Goal: Find specific page/section: Find specific page/section

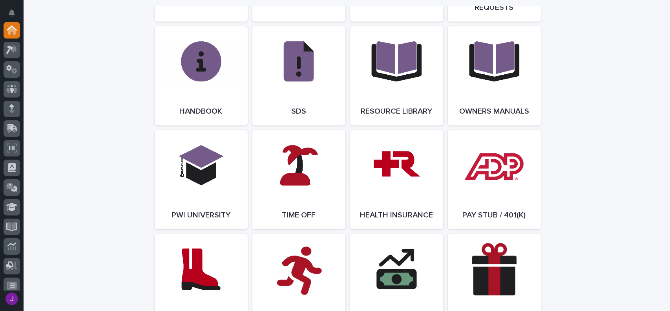
scroll to position [1021, 0]
click at [498, 204] on link "Open Link" at bounding box center [494, 179] width 93 height 99
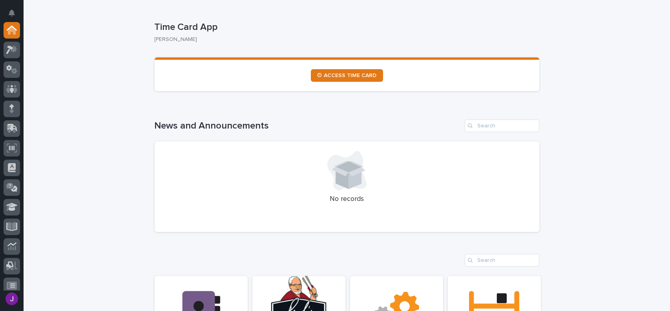
scroll to position [118, 0]
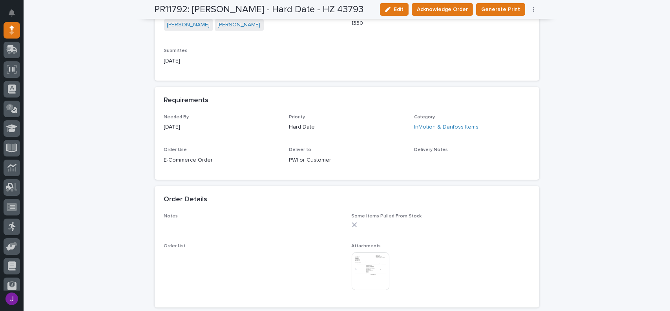
scroll to position [353, 0]
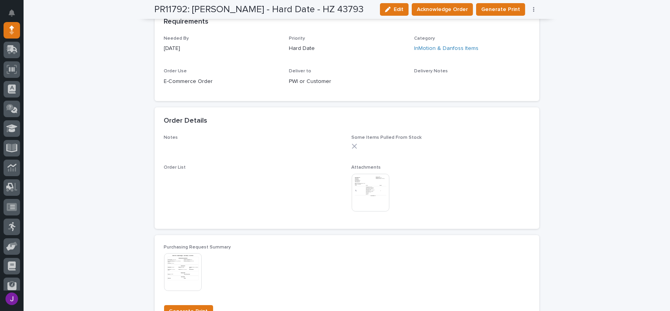
click at [362, 198] on img at bounding box center [371, 193] width 38 height 38
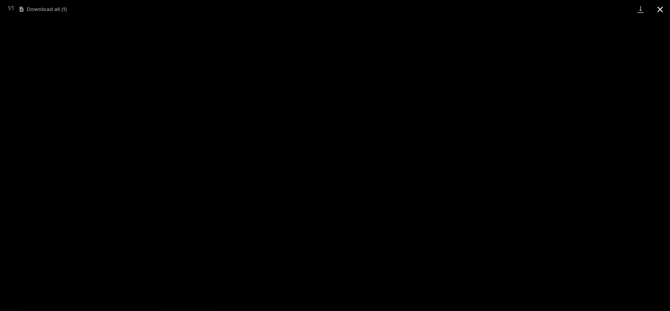
click at [657, 9] on button "Close gallery" at bounding box center [661, 9] width 20 height 18
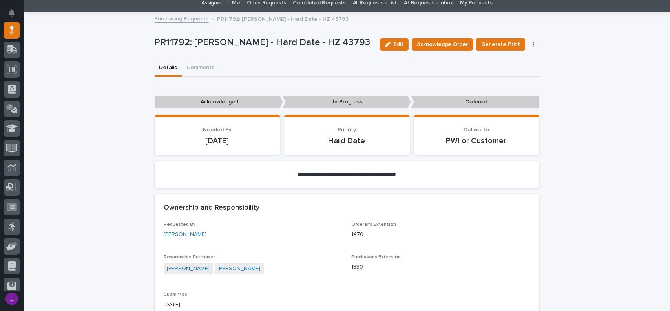
scroll to position [39, 0]
